Goal: Find specific page/section: Find specific page/section

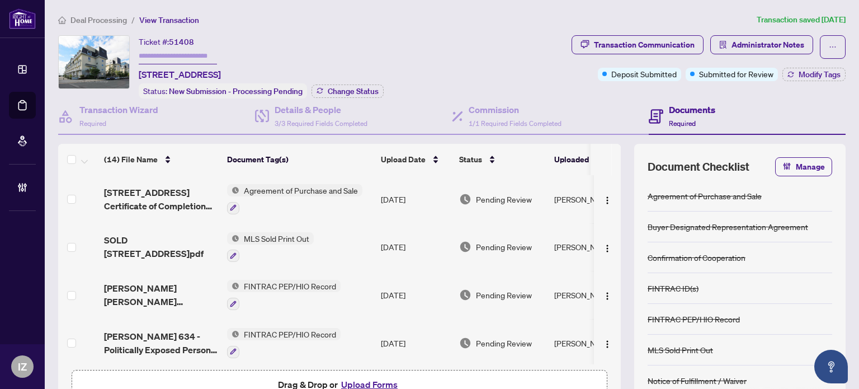
scroll to position [474, 0]
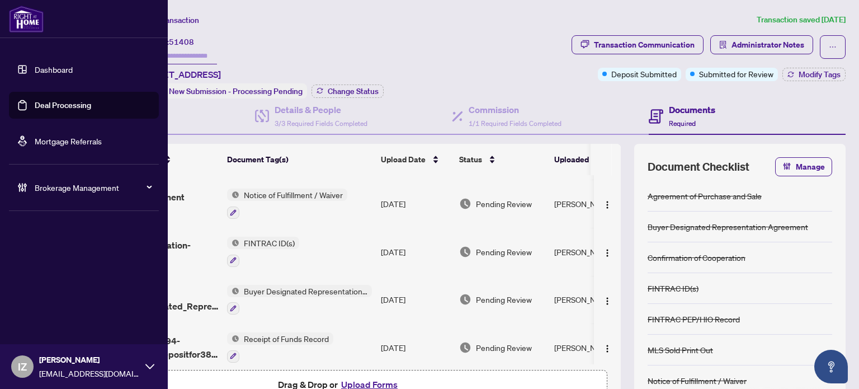
click at [39, 106] on link "Deal Processing" at bounding box center [63, 105] width 56 height 10
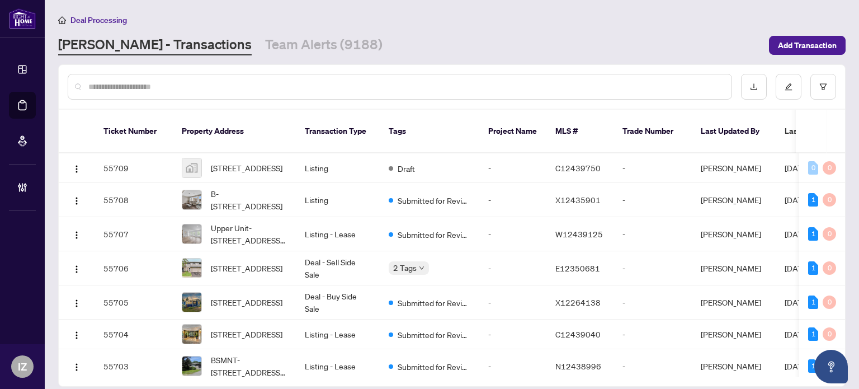
drag, startPoint x: 439, startPoint y: 76, endPoint x: 439, endPoint y: 85, distance: 8.9
click at [439, 85] on div at bounding box center [400, 87] width 664 height 26
click at [439, 85] on input "text" at bounding box center [405, 87] width 634 height 12
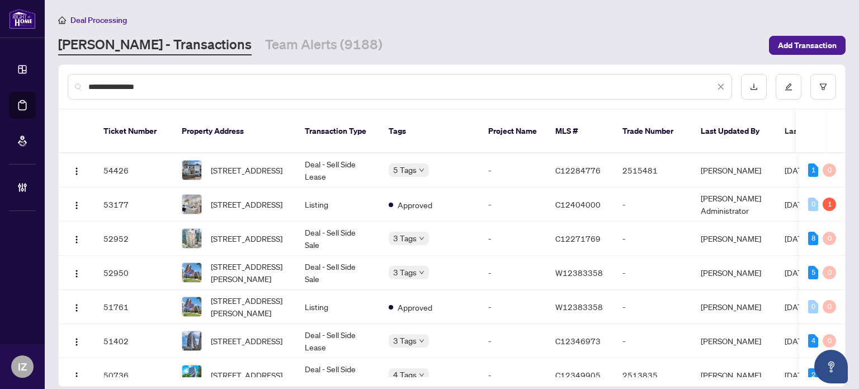
click at [331, 83] on input "**********" at bounding box center [401, 87] width 626 height 12
paste input "text"
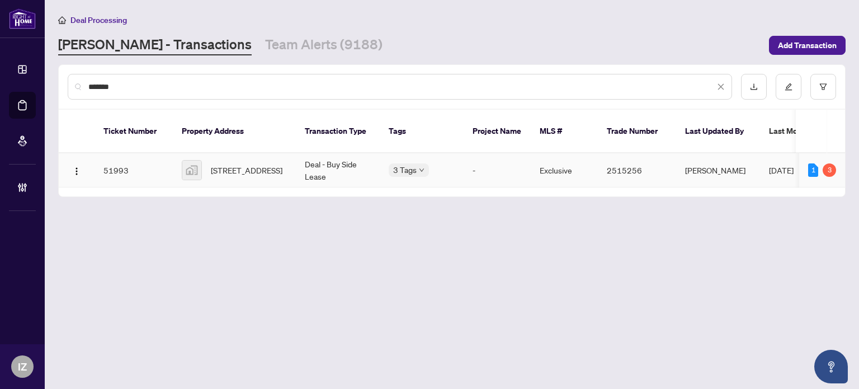
type input "*******"
click at [255, 164] on span "[STREET_ADDRESS]" at bounding box center [247, 170] width 72 height 12
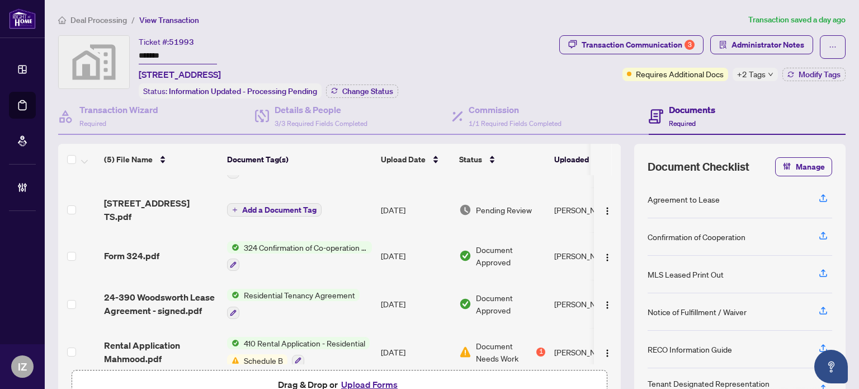
scroll to position [48, 0]
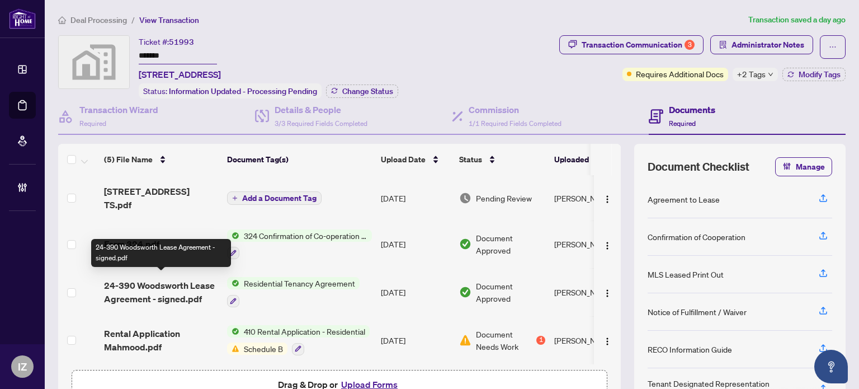
click at [144, 294] on span "24-390 Woodsworth Lease Agreement - signed.pdf" at bounding box center [161, 292] width 114 height 27
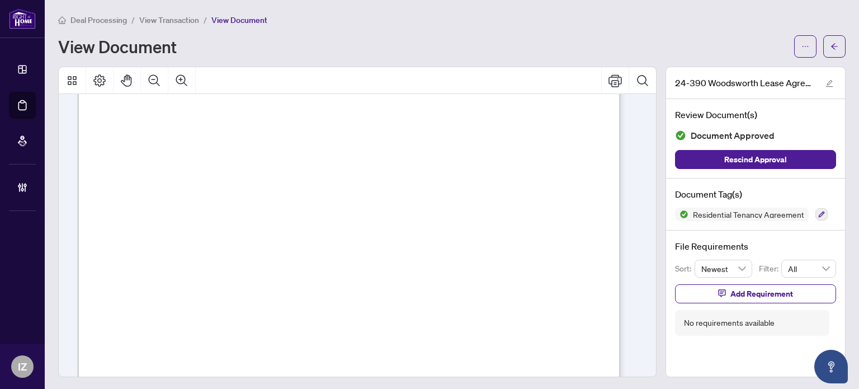
scroll to position [1720, 0]
click at [830, 45] on icon "arrow-left" at bounding box center [834, 47] width 8 height 8
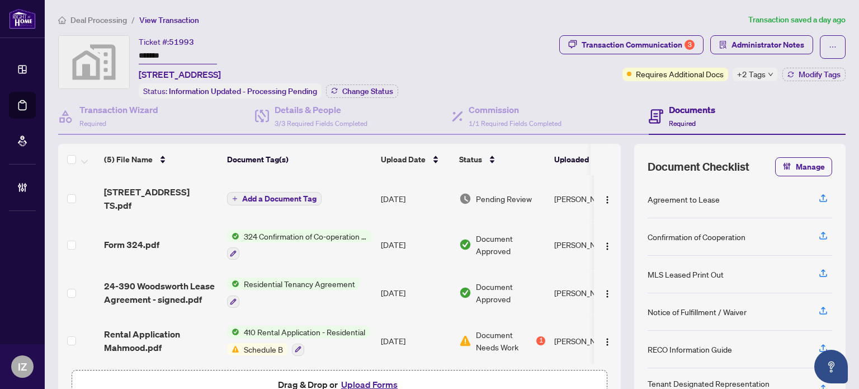
scroll to position [48, 0]
click at [292, 229] on span "324 Confirmation of Co-operation and Representation - Tenant/Landlord" at bounding box center [305, 235] width 133 height 12
click at [145, 229] on td "Form 324.pdf" at bounding box center [161, 244] width 123 height 48
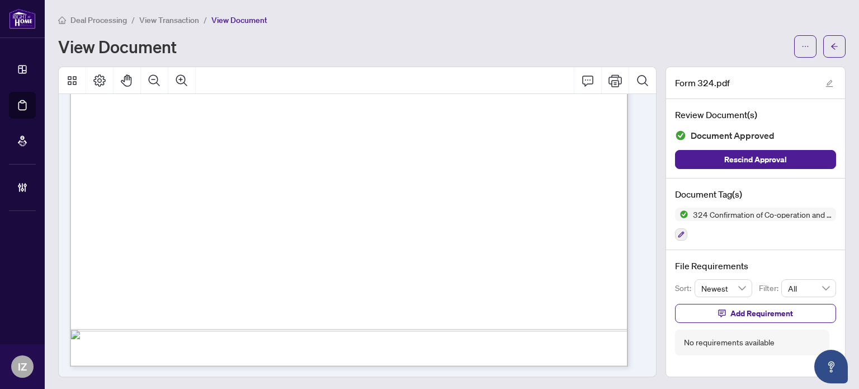
scroll to position [1, 0]
click at [523, 311] on div "Page 2" at bounding box center [524, 231] width 909 height 1177
click at [832, 49] on main "Deal Processing / View Transaction / View Document View Document Form 324.pdf R…" at bounding box center [452, 194] width 814 height 389
click at [832, 49] on button "button" at bounding box center [834, 46] width 22 height 22
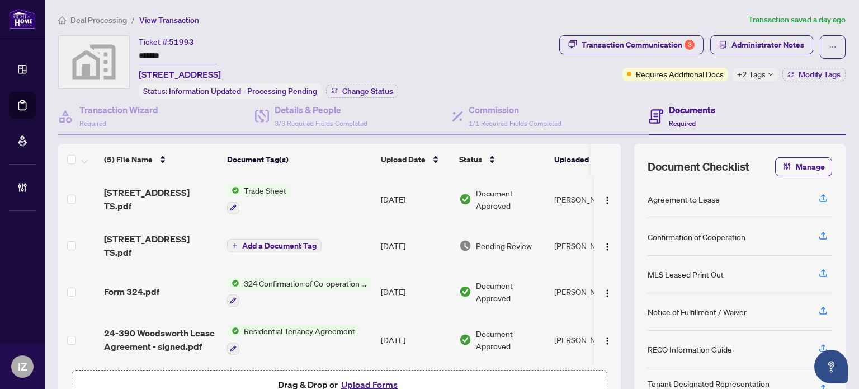
scroll to position [48, 0]
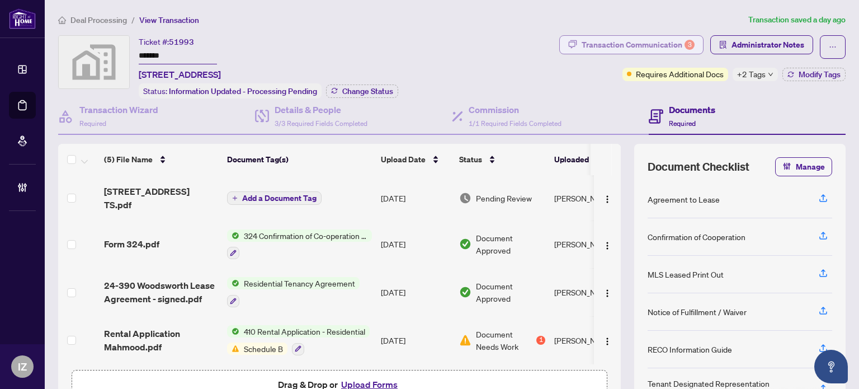
click at [630, 48] on div "Transaction Communication 3" at bounding box center [638, 45] width 113 height 18
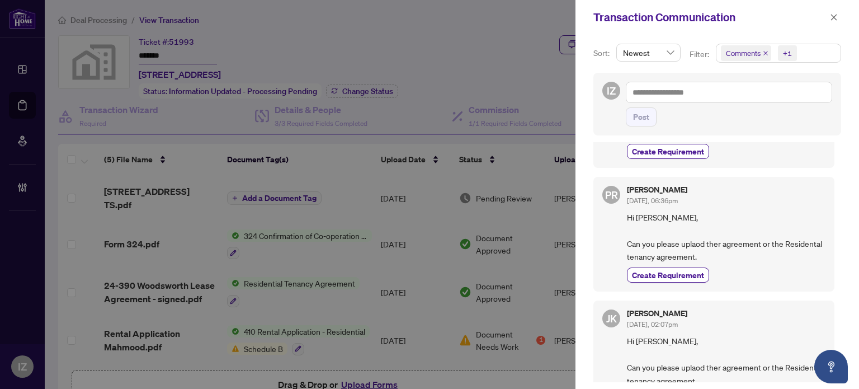
scroll to position [2205, 0]
